Goal: Task Accomplishment & Management: Use online tool/utility

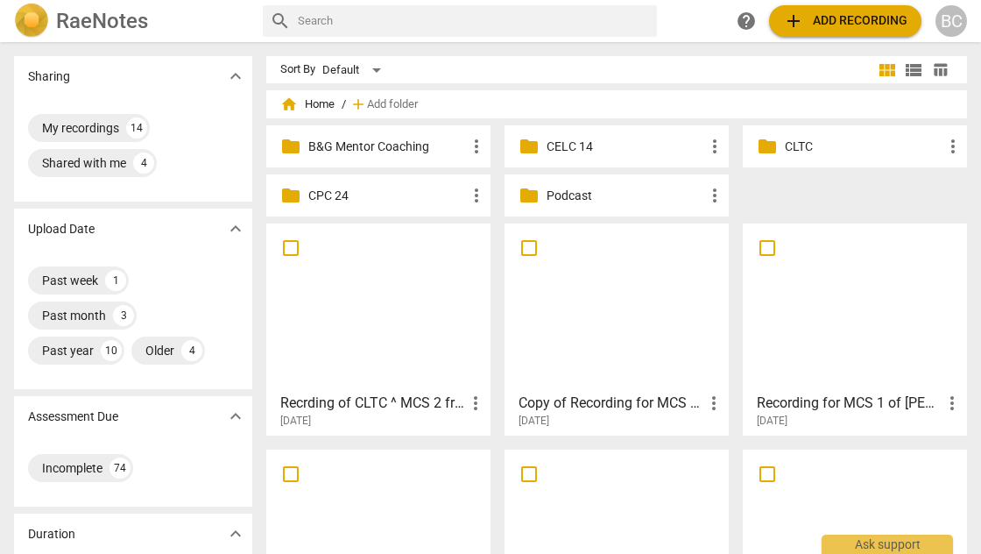
click at [785, 145] on p "CLTC" at bounding box center [864, 147] width 158 height 18
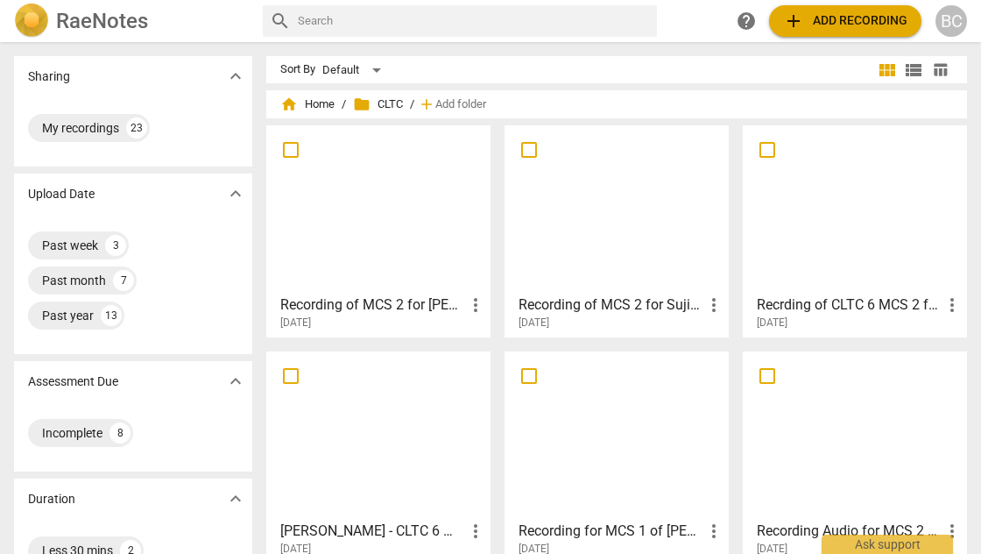
click at [420, 226] on div at bounding box center [378, 208] width 212 height 155
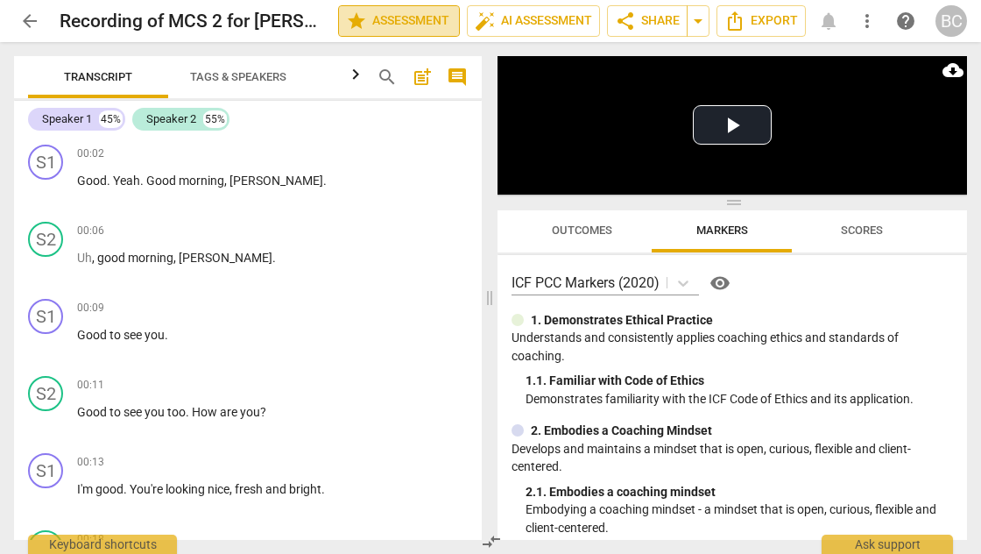
click at [395, 25] on span "star Assessment" at bounding box center [399, 21] width 106 height 21
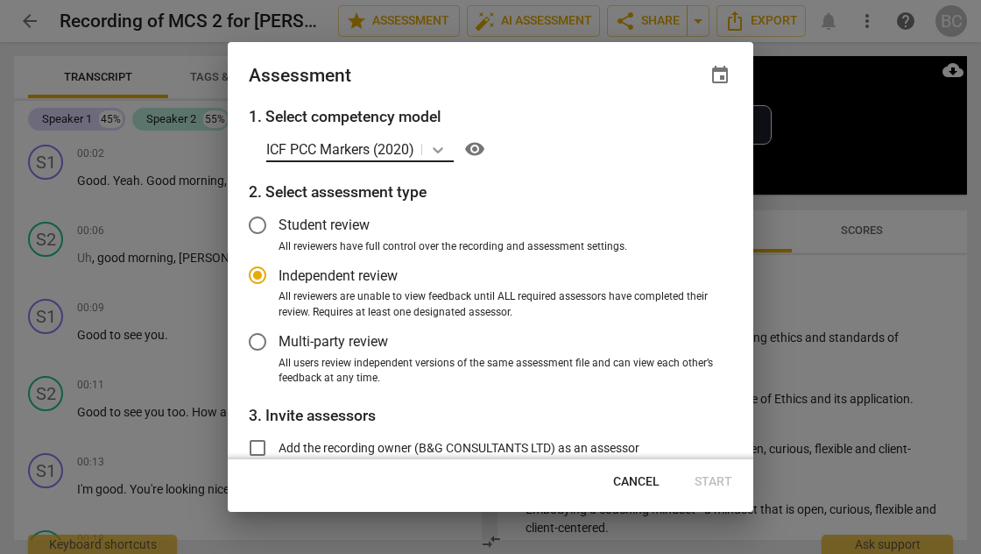
click at [438, 150] on icon at bounding box center [438, 150] width 11 height 6
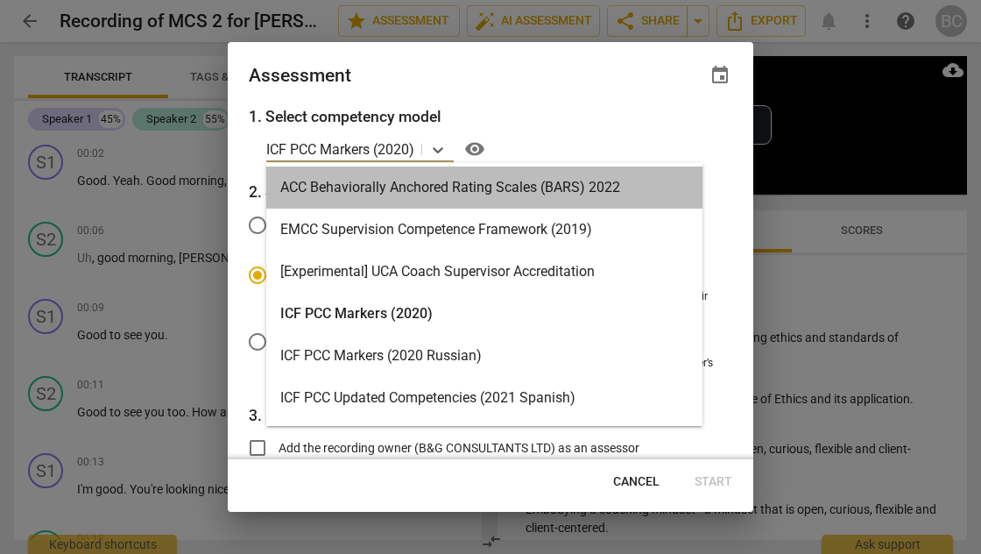
click at [658, 179] on div "ACC Behaviorally Anchored Rating Scales (BARS) 2022" at bounding box center [484, 187] width 436 height 42
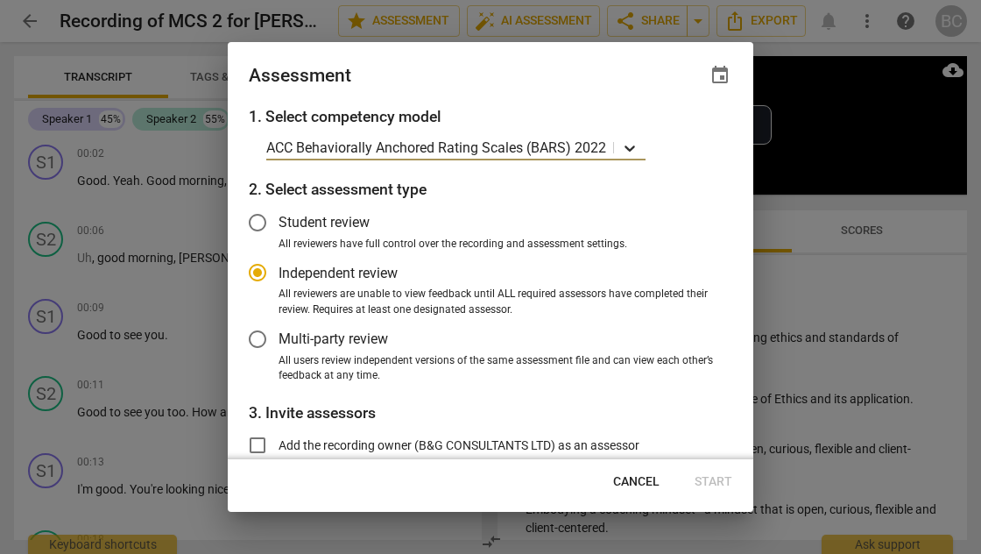
click at [632, 147] on icon at bounding box center [630, 149] width 11 height 6
click at [641, 481] on span "Cancel" at bounding box center [636, 482] width 46 height 18
radio input "false"
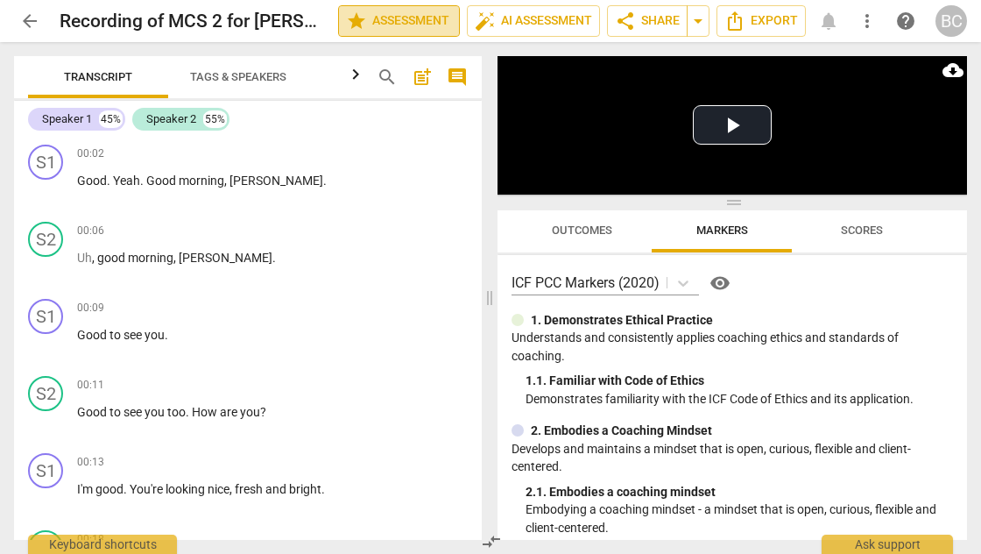
click at [399, 24] on span "star Assessment" at bounding box center [399, 21] width 106 height 21
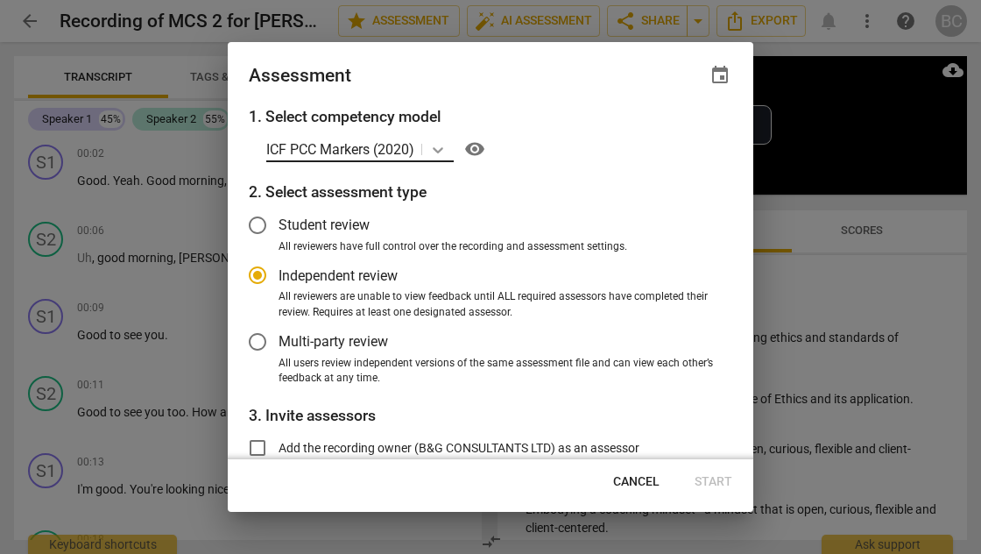
click at [441, 149] on icon at bounding box center [438, 150] width 18 height 18
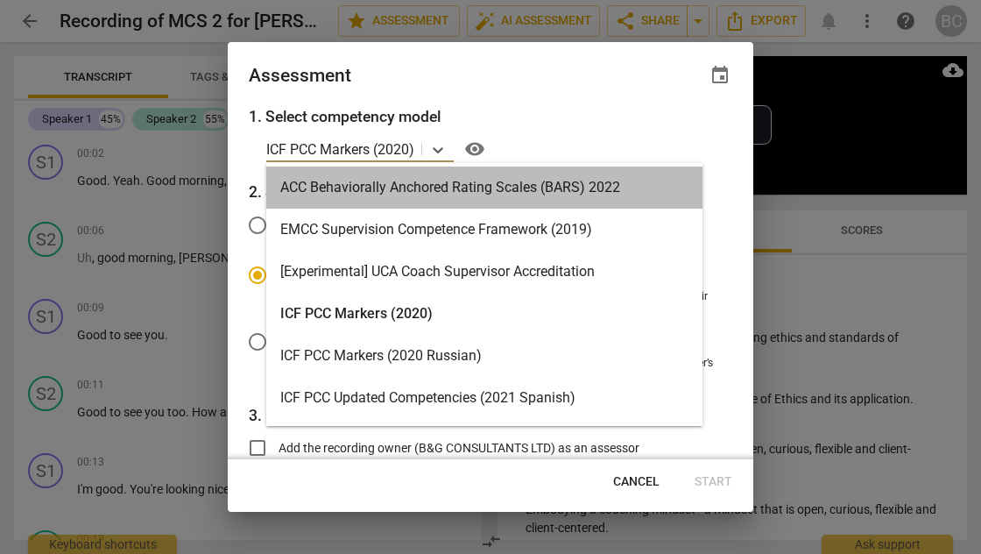
click at [442, 180] on div "ACC Behaviorally Anchored Rating Scales (BARS) 2022" at bounding box center [484, 187] width 436 height 42
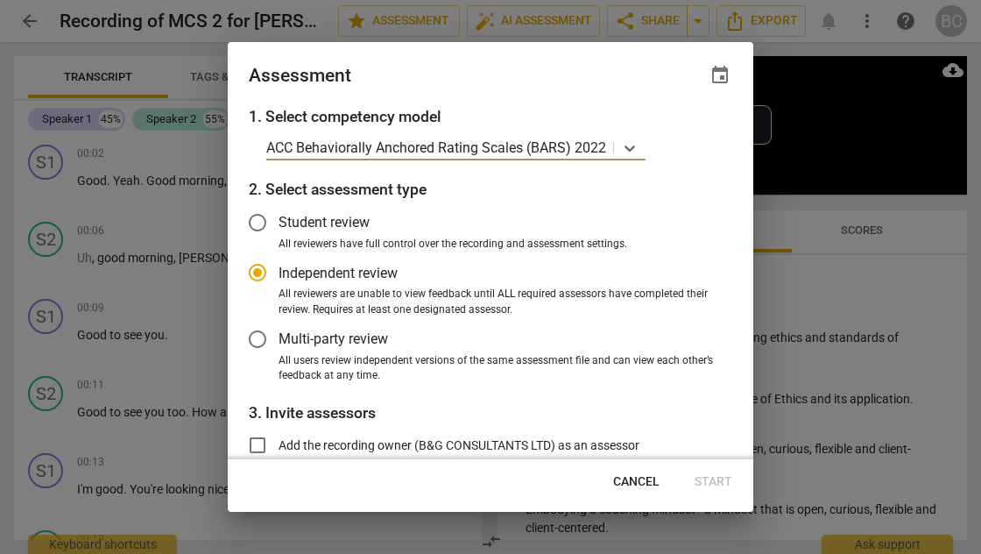
radio input "false"
click at [258, 443] on input "Add the recording owner (B&G CONSULTANTS LTD) as an assessor" at bounding box center [258, 445] width 42 height 42
checkbox input "true"
click at [720, 480] on span "Start" at bounding box center [714, 482] width 38 height 18
radio input "false"
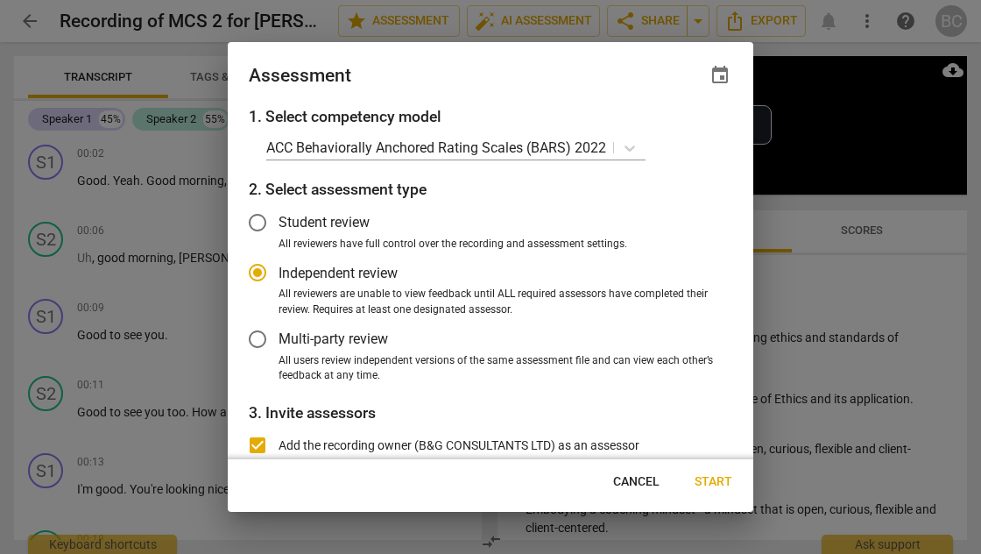
type input "B&G CONSULTANTS LTD <[EMAIL_ADDRESS][DOMAIN_NAME]>"
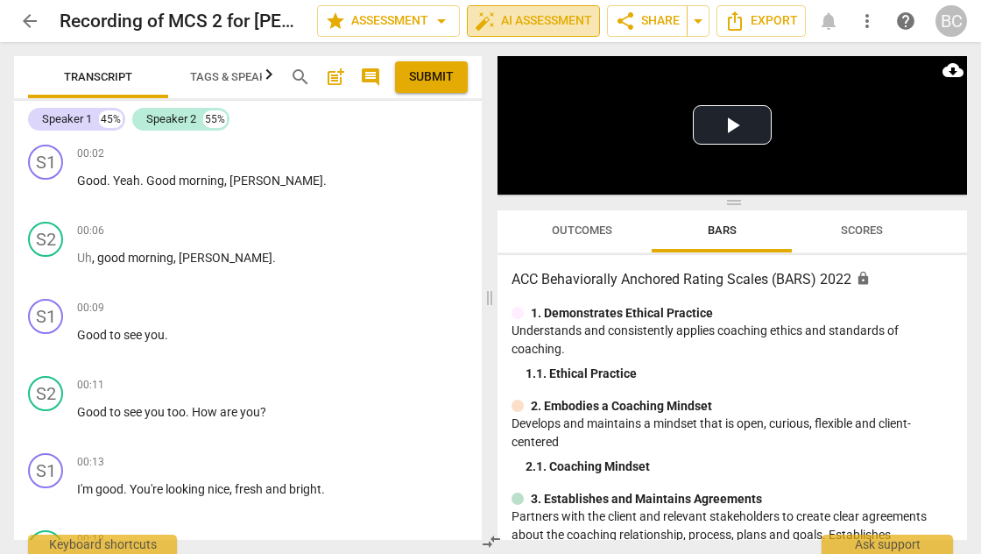
click at [545, 25] on span "auto_fix_high AI Assessment" at bounding box center [533, 21] width 117 height 21
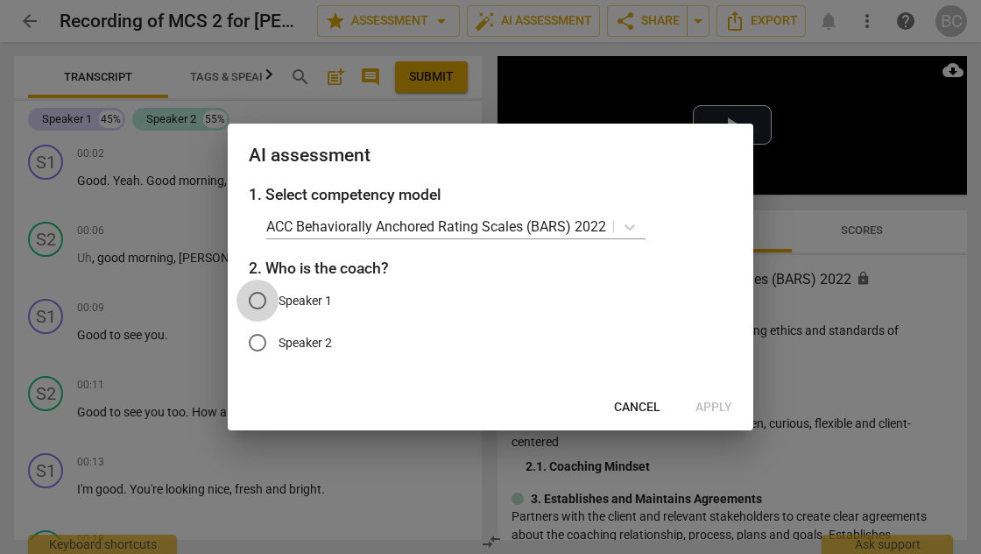
click at [260, 303] on input "Speaker 1" at bounding box center [258, 300] width 42 height 42
radio input "true"
click at [715, 403] on span "Apply" at bounding box center [714, 408] width 37 height 18
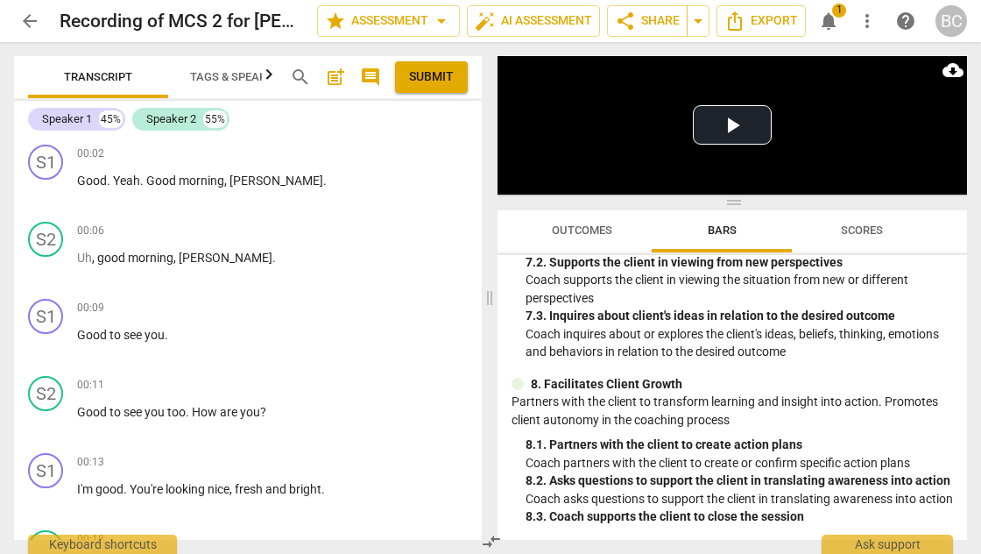
scroll to position [1141, 0]
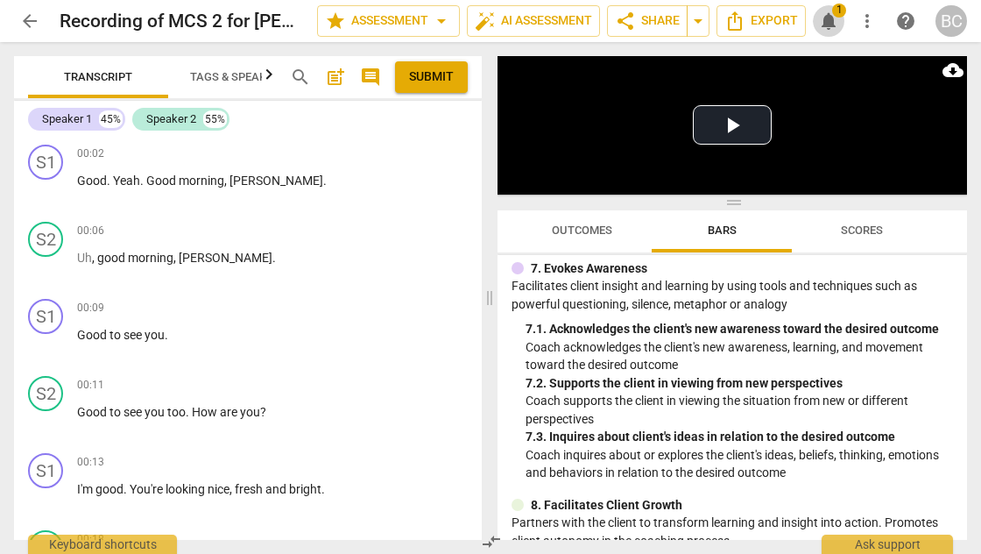
click at [841, 13] on span "1" at bounding box center [839, 11] width 14 height 14
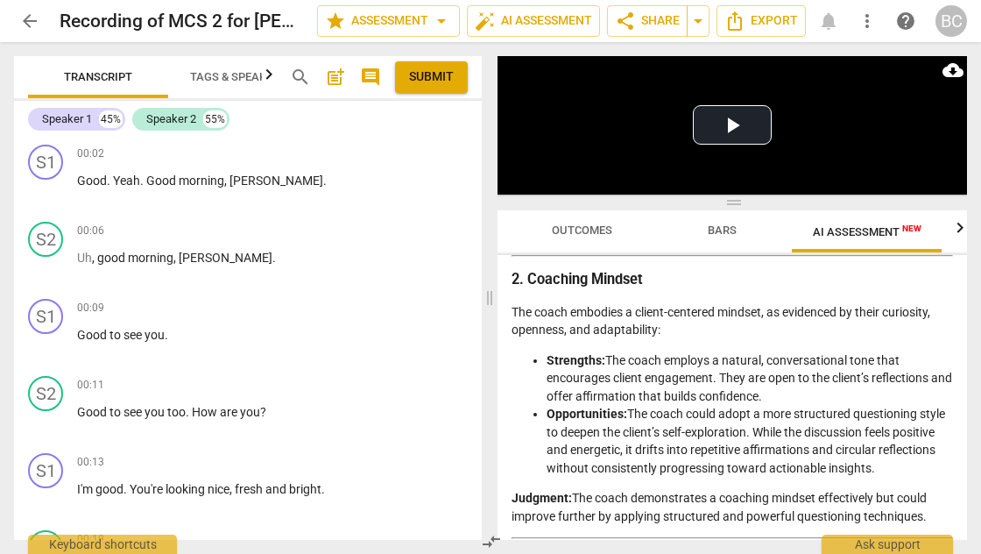
scroll to position [675, 0]
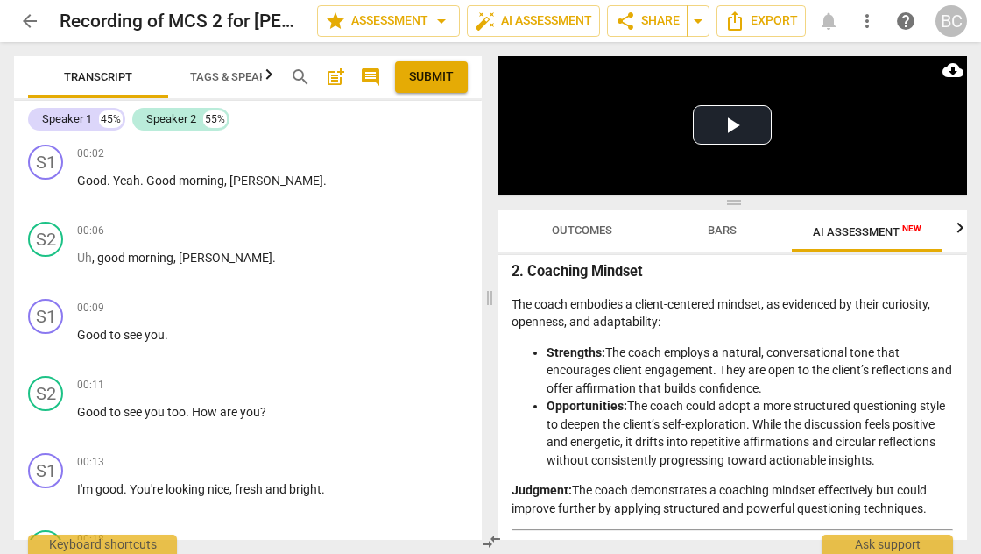
click at [961, 325] on div "Disclaimer: AI can make mistakes. Consult a qualified mentor coach before actin…" at bounding box center [733, 397] width 470 height 285
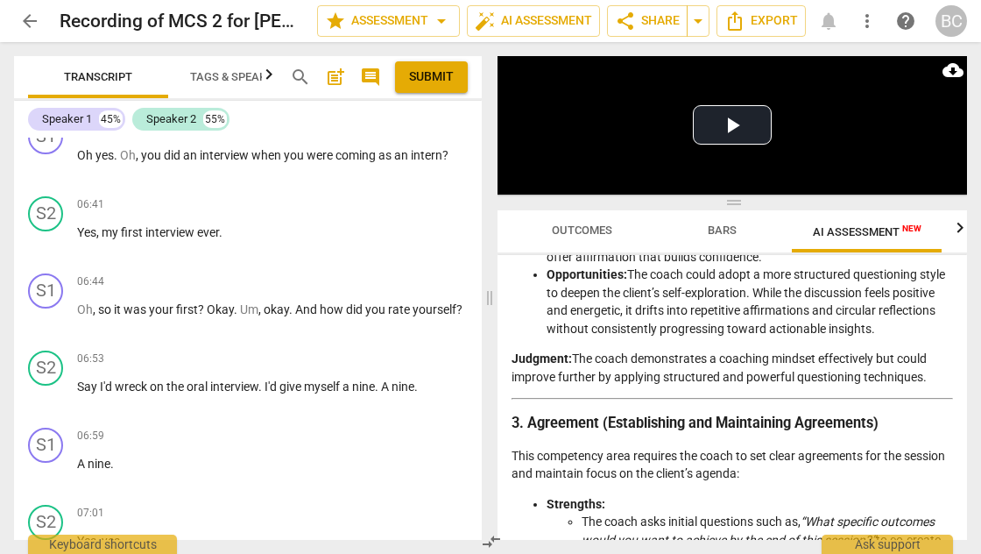
scroll to position [0, 0]
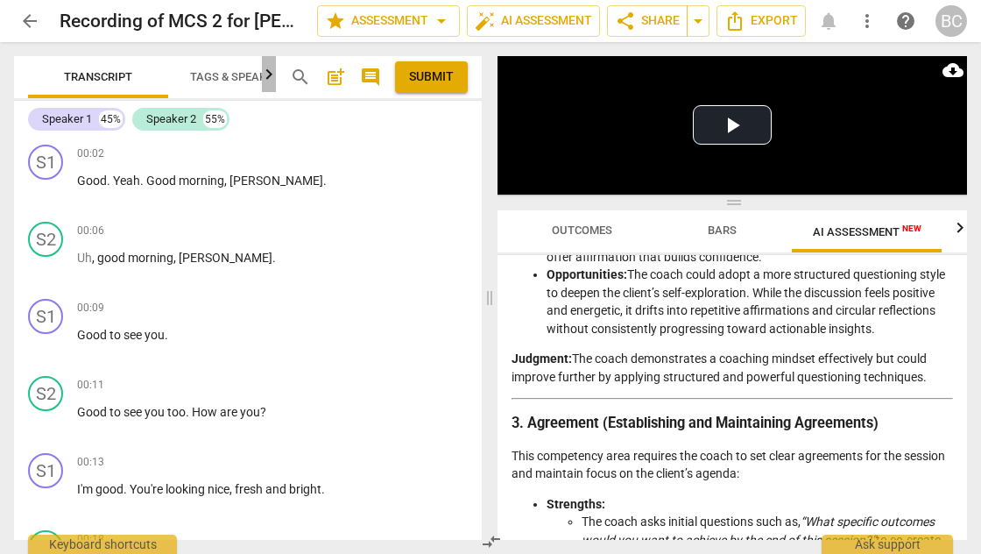
click at [267, 79] on icon "button" at bounding box center [268, 74] width 21 height 21
click at [268, 79] on icon "button" at bounding box center [269, 73] width 6 height 11
click at [83, 124] on div "Speaker 1" at bounding box center [67, 119] width 50 height 18
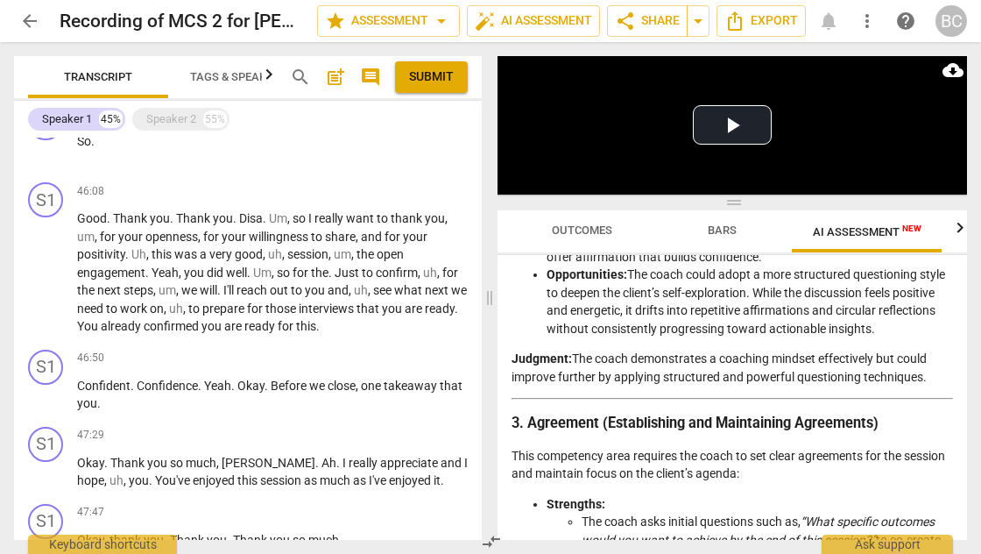
scroll to position [8633, 0]
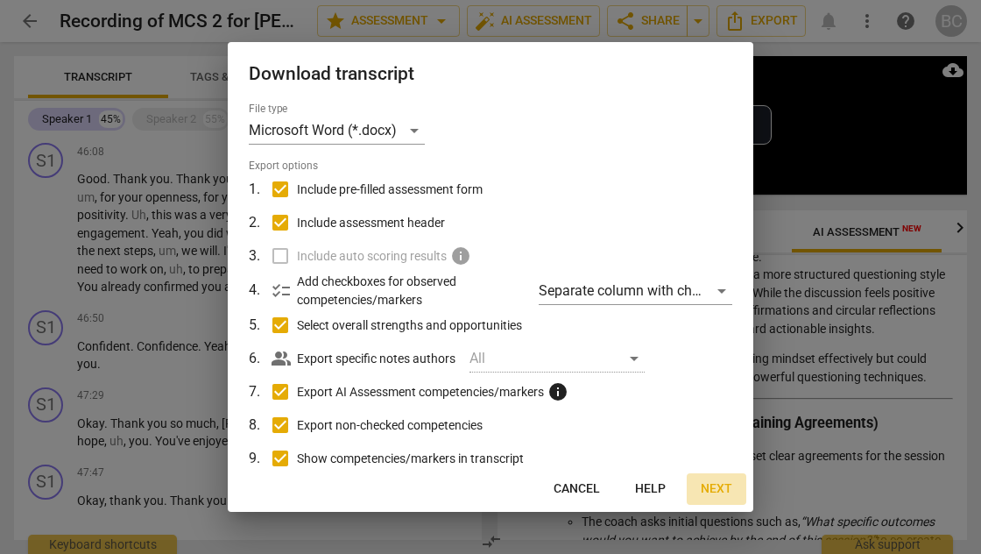
click at [718, 485] on span "Next" at bounding box center [717, 489] width 32 height 18
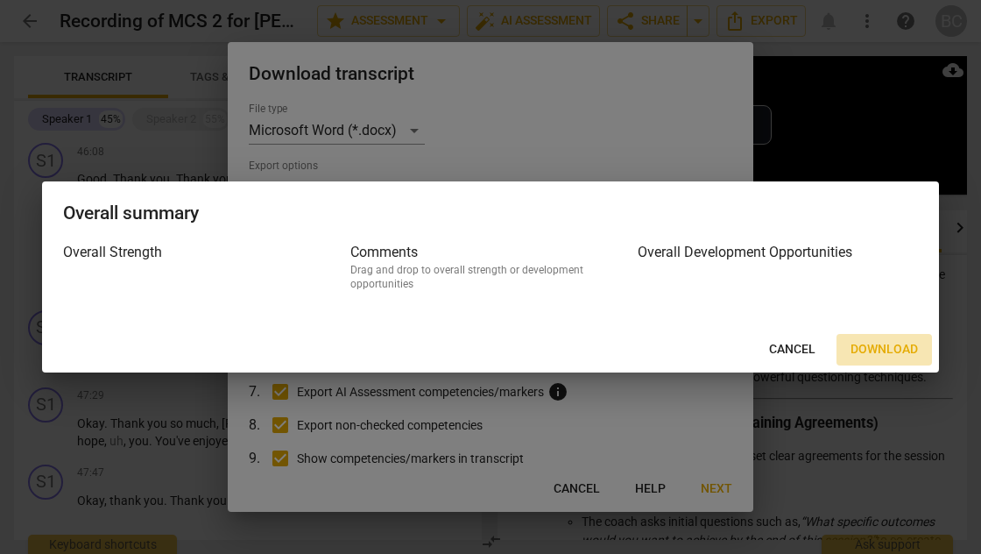
click at [890, 350] on span "Download" at bounding box center [884, 350] width 67 height 18
